Goal: Check status: Check status

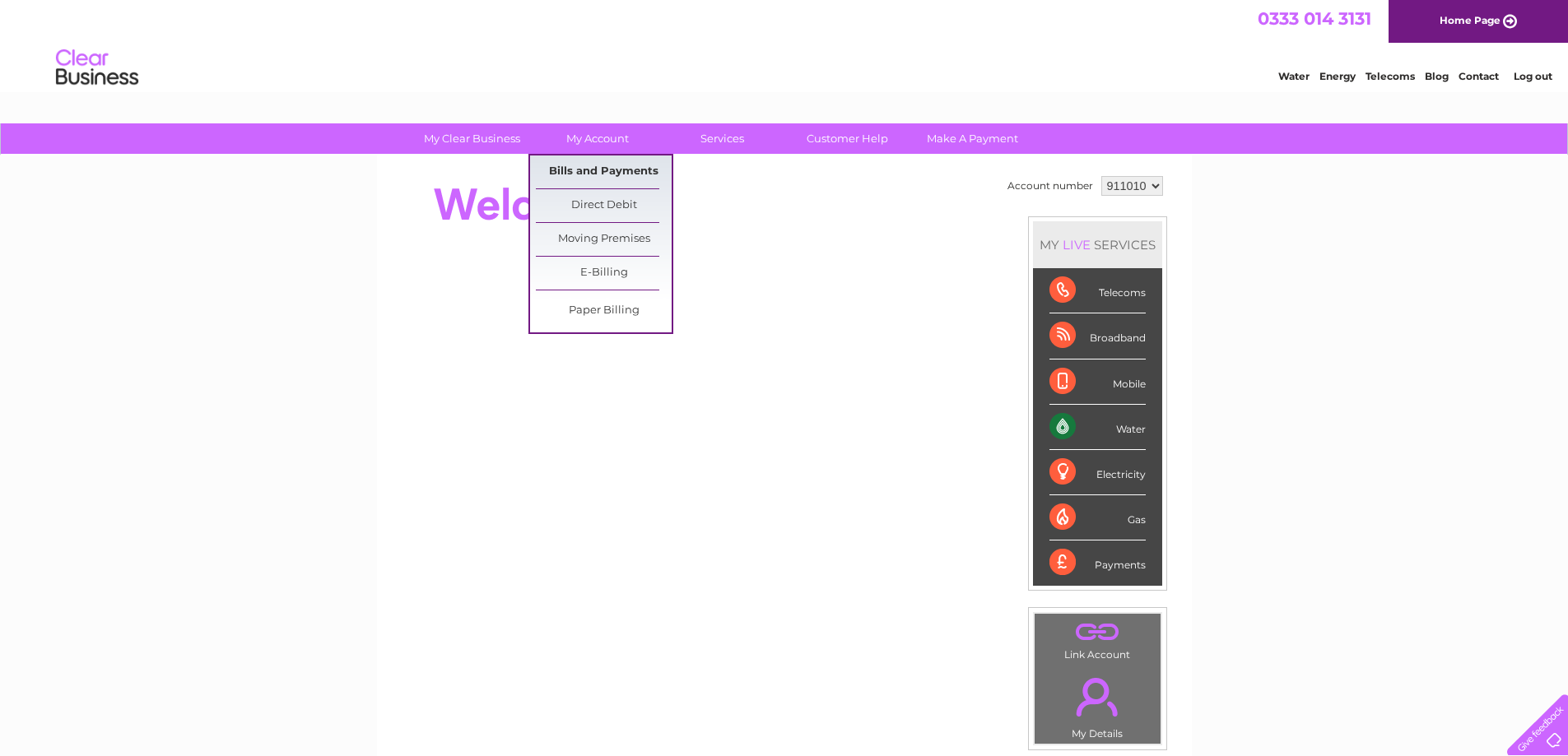
click at [580, 163] on link "Bills and Payments" at bounding box center [604, 172] width 135 height 32
click at [585, 174] on link "Bills and Payments" at bounding box center [604, 172] width 135 height 32
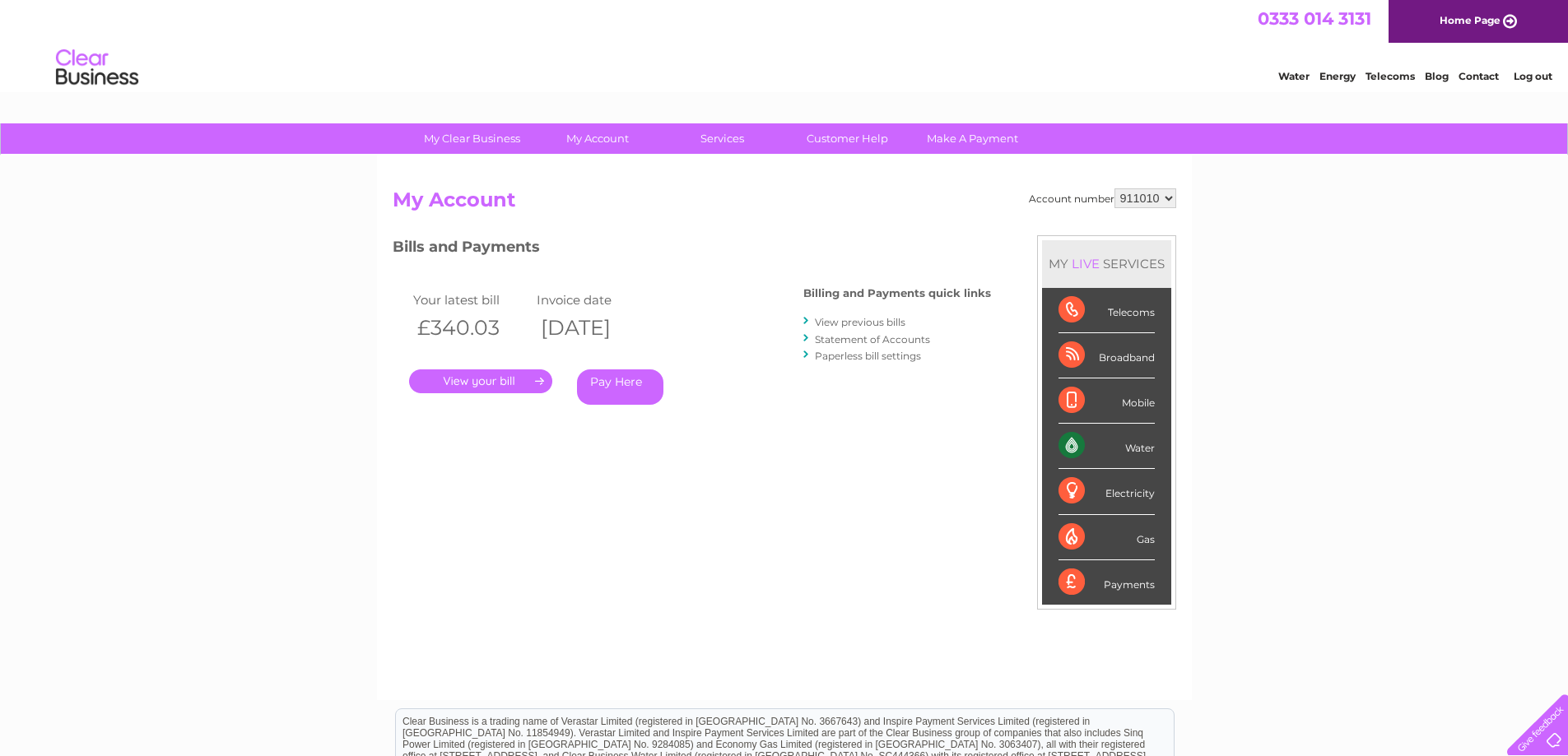
click at [1175, 203] on select "911010" at bounding box center [1145, 198] width 62 height 19
click at [1178, 193] on div "Account number 911010 My Account MY LIVE SERVICES Telecoms Broadband Mobile Wat…" at bounding box center [784, 428] width 815 height 545
click at [1176, 193] on div "Account number 911010 My Account MY LIVE SERVICES Telecoms Broadband Mobile Wat…" at bounding box center [784, 428] width 815 height 545
click at [1172, 194] on select "911010" at bounding box center [1145, 198] width 62 height 19
click at [1115, 188] on select "911010" at bounding box center [1145, 198] width 62 height 19
